Goal: Task Accomplishment & Management: Manage account settings

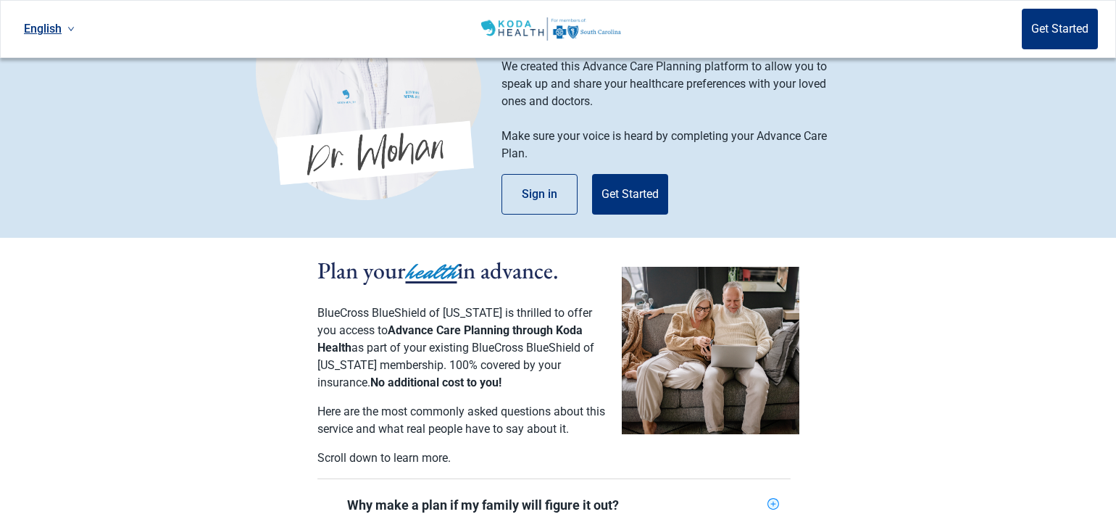
scroll to position [48, 0]
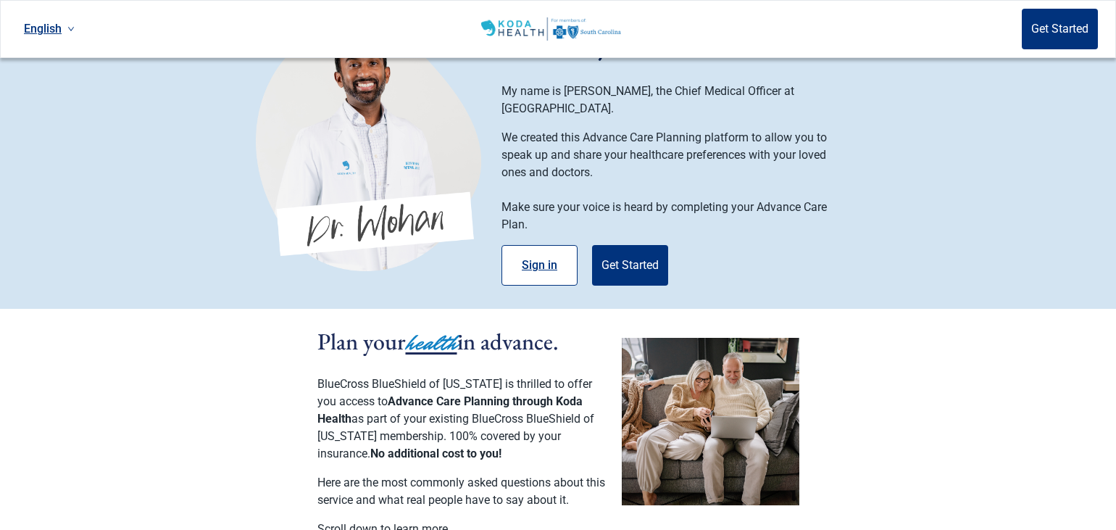
click at [532, 245] on button "Sign in" at bounding box center [539, 265] width 76 height 41
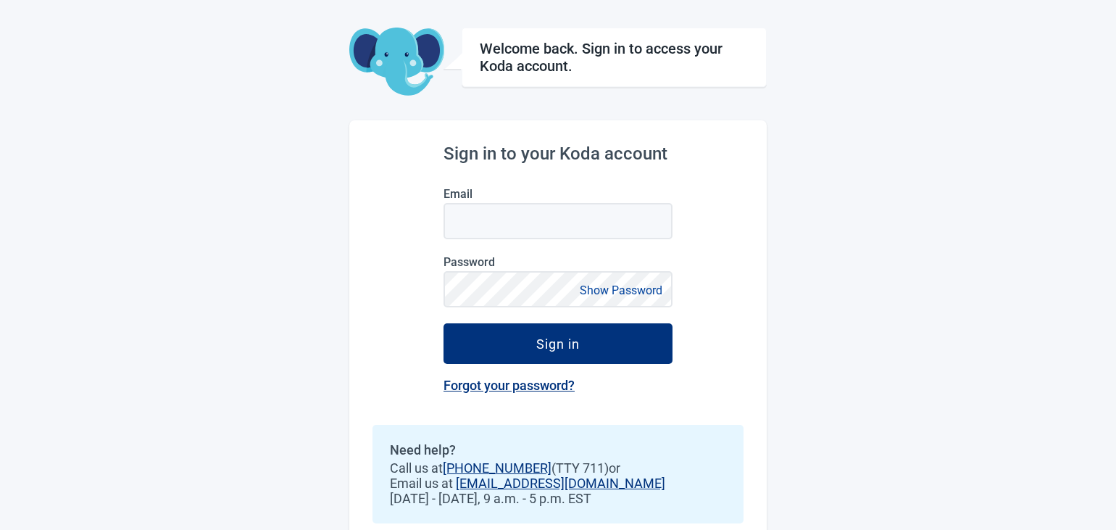
click at [530, 244] on form "Email Password Show Password Sign in" at bounding box center [557, 275] width 229 height 177
click at [518, 209] on input "Email" at bounding box center [557, 221] width 229 height 36
type input "[EMAIL_ADDRESS][DOMAIN_NAME]"
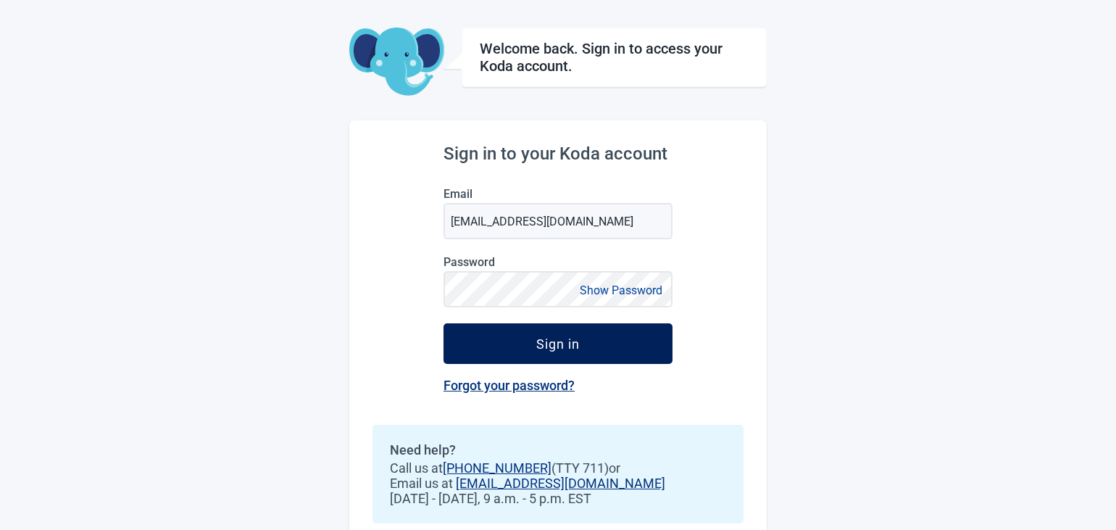
click at [563, 341] on div "Sign in" at bounding box center [557, 343] width 43 height 14
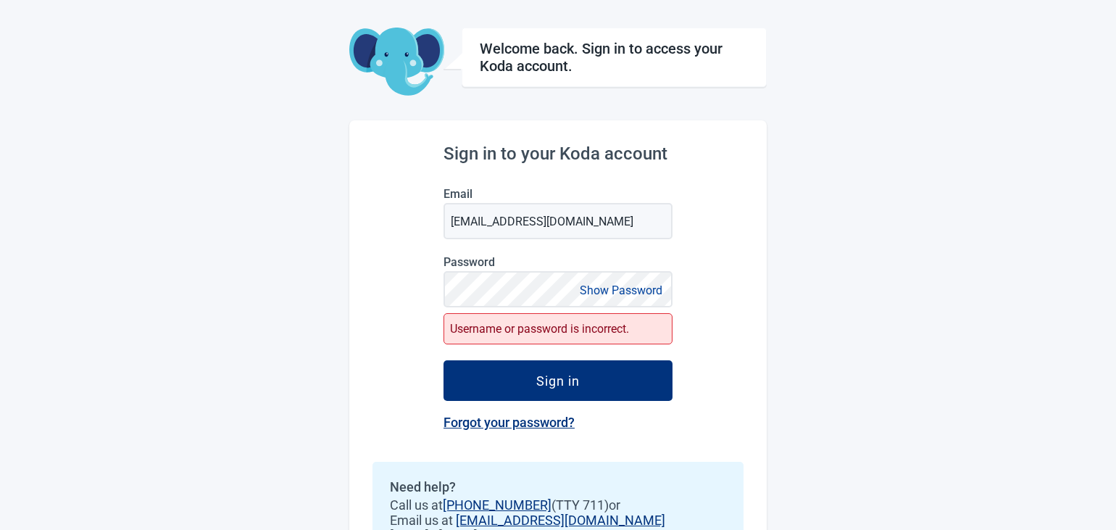
click at [492, 417] on link "Forgot your password?" at bounding box center [508, 421] width 131 height 15
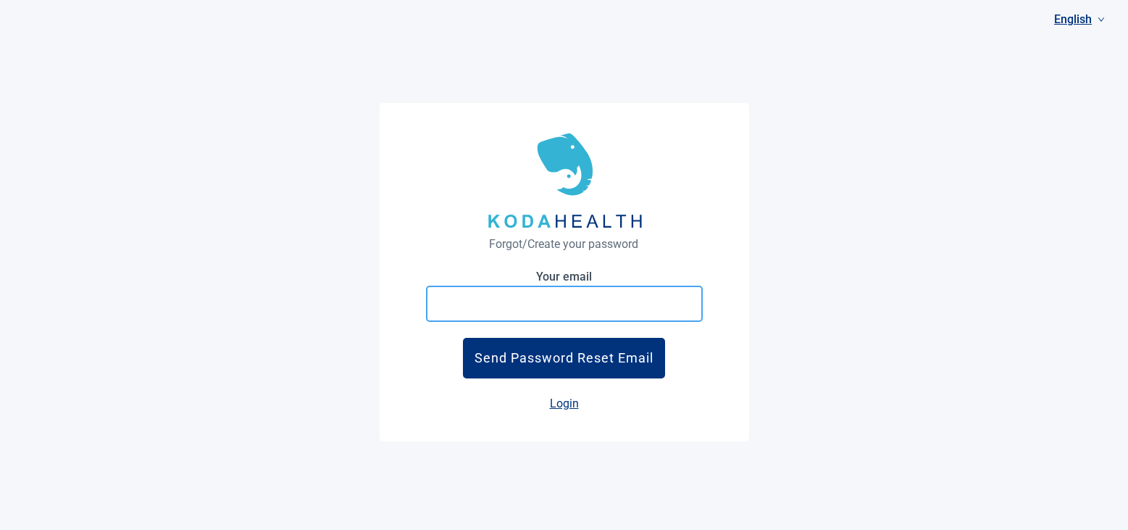
click at [563, 293] on input at bounding box center [564, 303] width 277 height 36
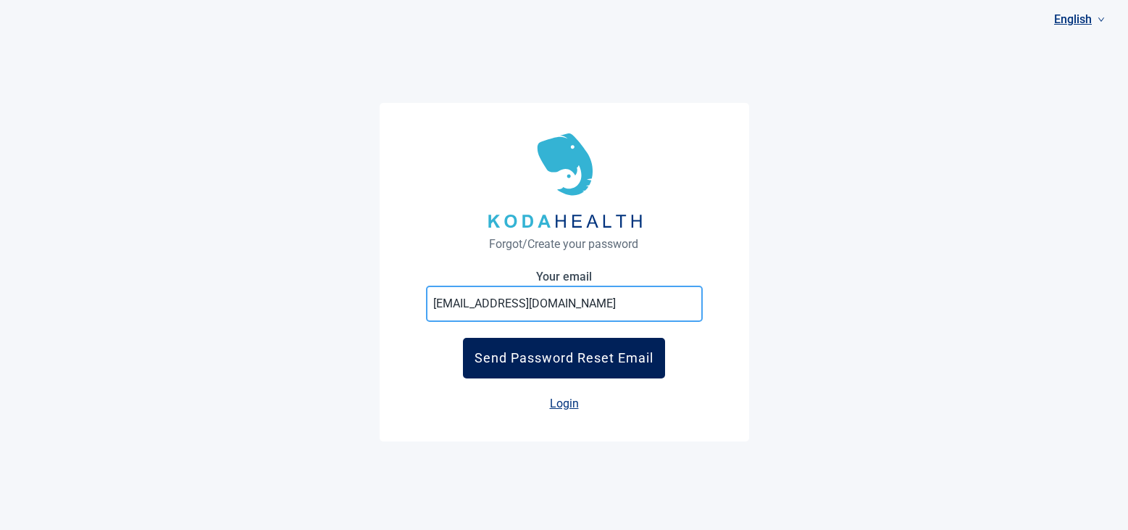
type input "[EMAIL_ADDRESS][DOMAIN_NAME]"
click at [561, 353] on div "Send Password Reset Email" at bounding box center [563, 357] width 179 height 15
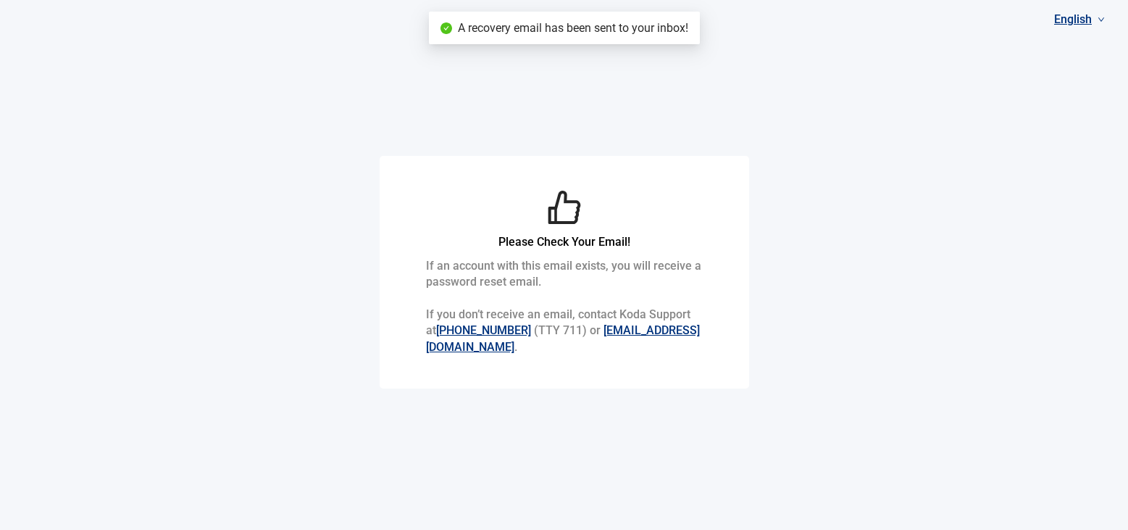
click at [750, 254] on div "Please Check Your Email! If an account with this email exists, you will receive…" at bounding box center [564, 265] width 1128 height 530
